Goal: Check status: Check status

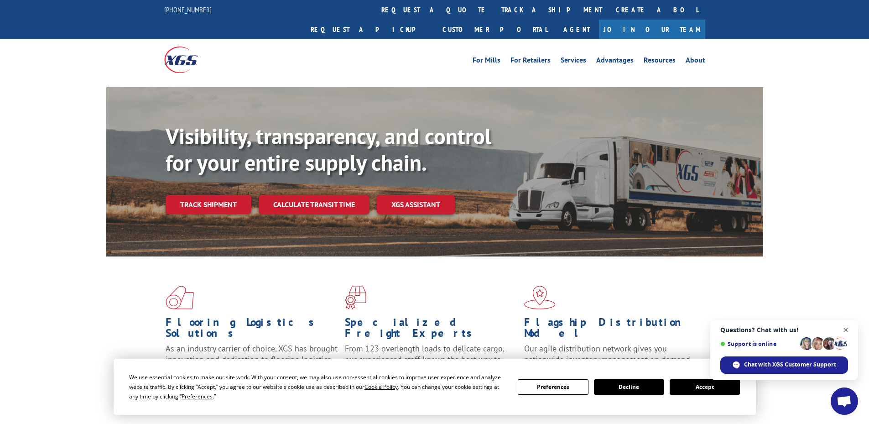
click at [848, 329] on span "Open chat" at bounding box center [845, 329] width 11 height 11
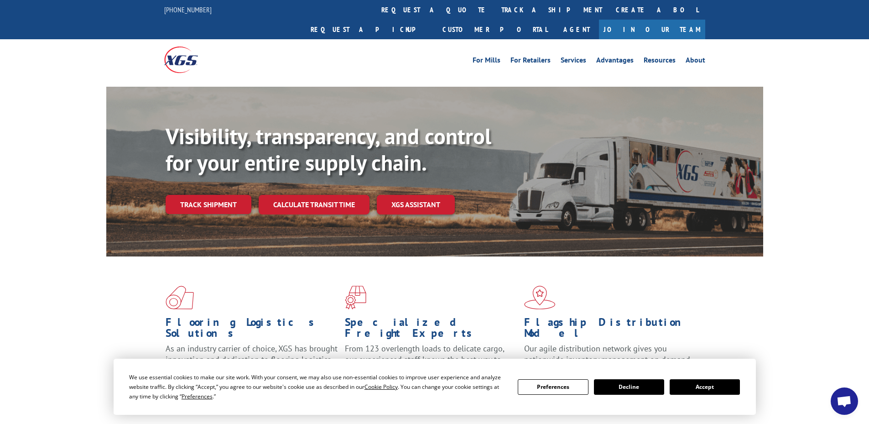
click at [720, 383] on button "Accept" at bounding box center [705, 387] width 70 height 16
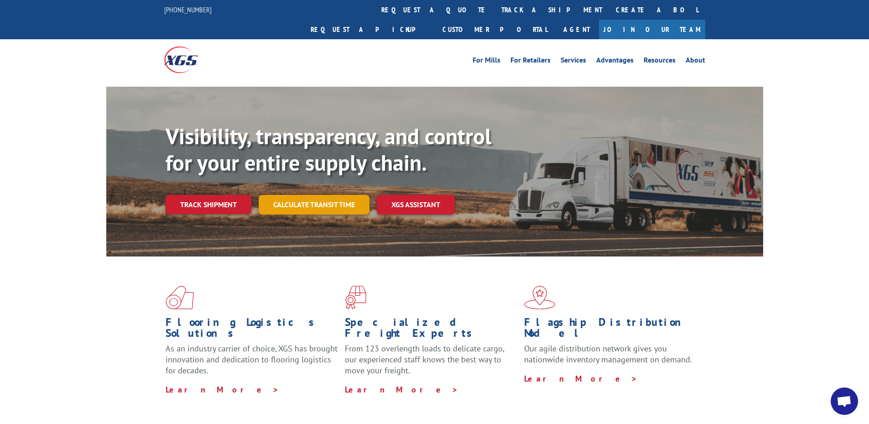
click at [273, 195] on link "Calculate transit time" at bounding box center [314, 205] width 111 height 20
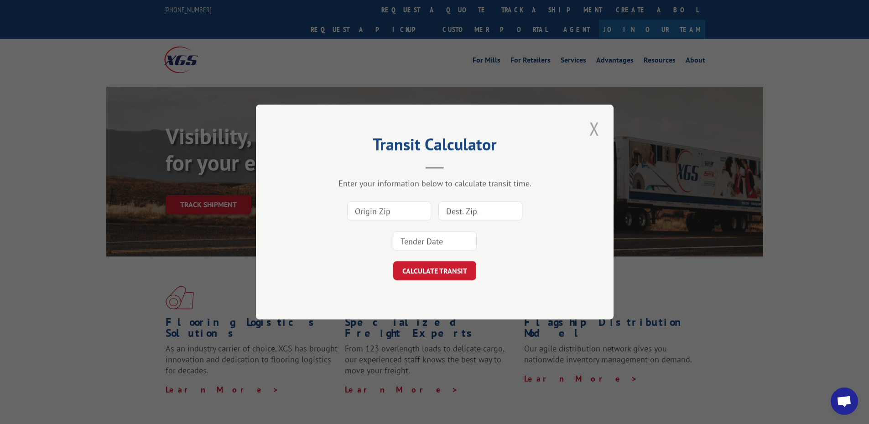
click at [592, 136] on button "Close modal" at bounding box center [595, 128] width 16 height 25
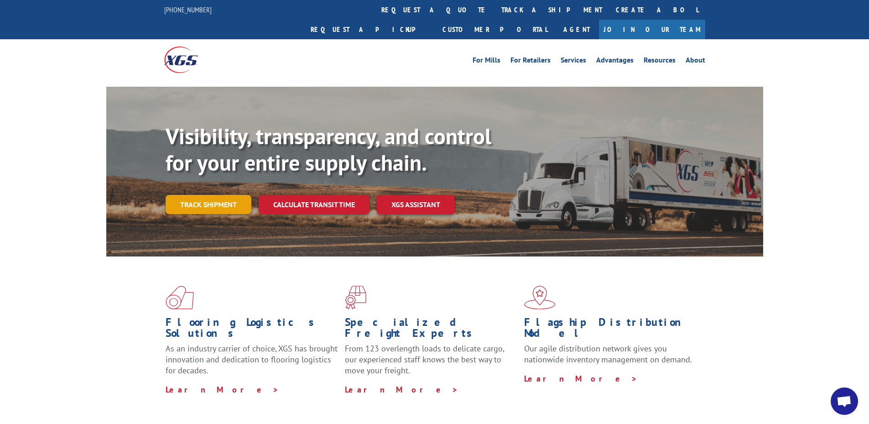
click at [192, 195] on link "Track shipment" at bounding box center [209, 204] width 86 height 19
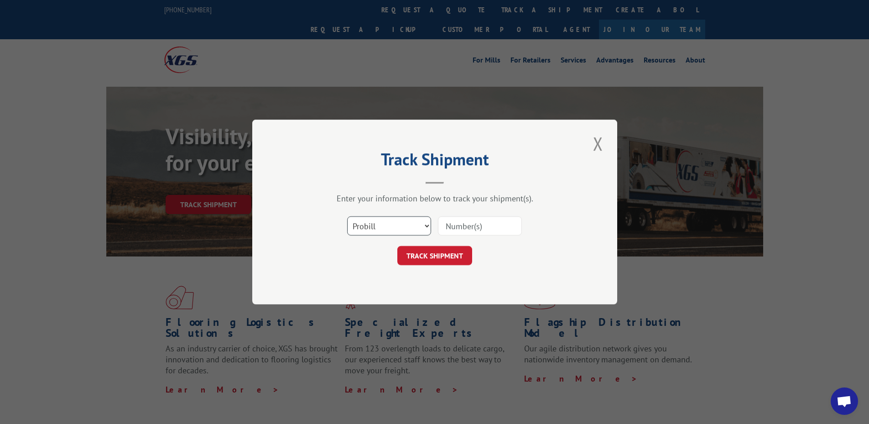
click at [370, 229] on select "Select category... Probill BOL PO" at bounding box center [389, 225] width 84 height 19
select select "bol"
click at [347, 216] on select "Select category... Probill BOL PO" at bounding box center [389, 225] width 84 height 19
click at [445, 230] on input at bounding box center [480, 225] width 84 height 19
paste input "4745039"
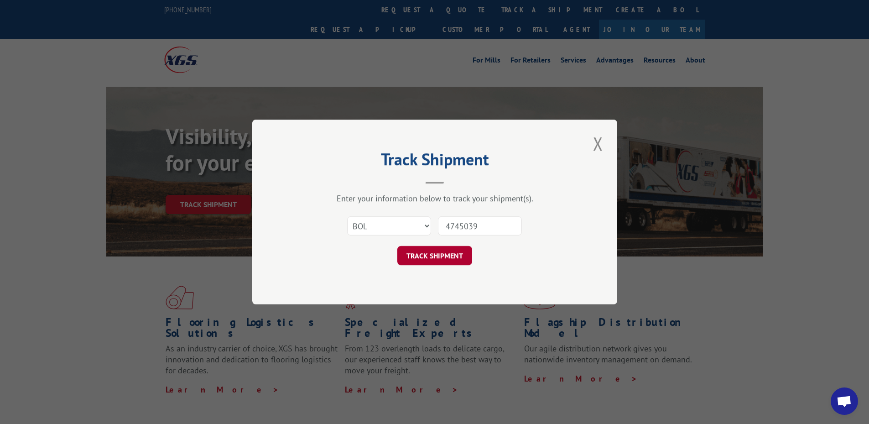
type input "4745039"
click at [418, 249] on button "TRACK SHIPMENT" at bounding box center [434, 255] width 75 height 19
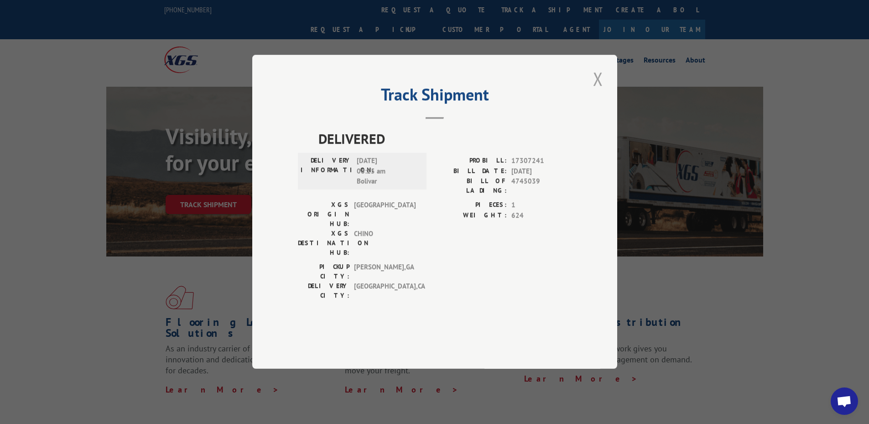
click at [599, 91] on button "Close modal" at bounding box center [598, 78] width 16 height 25
